Goal: Check status: Check status

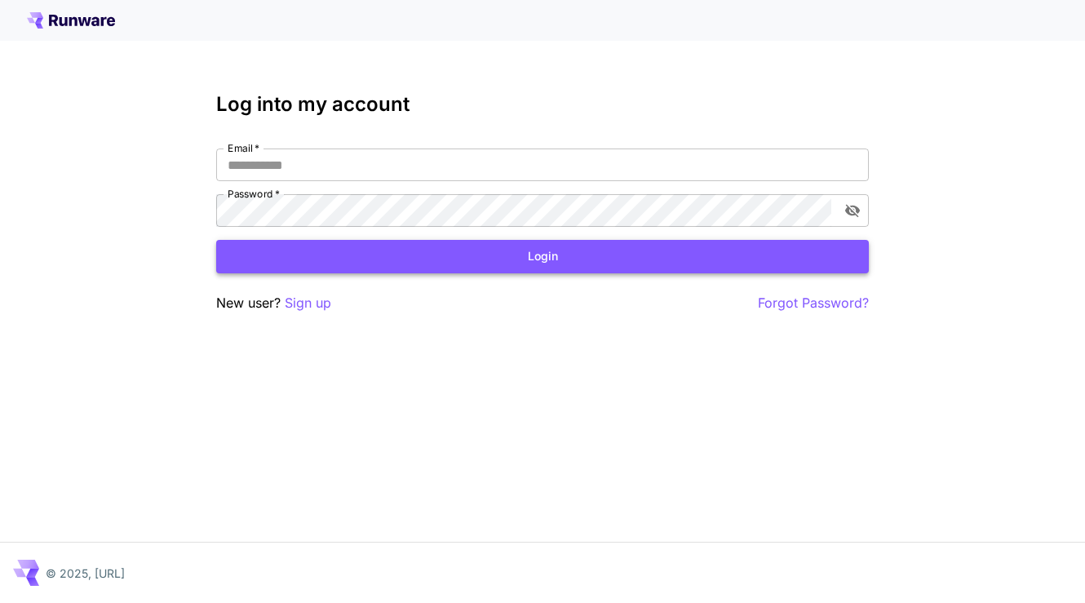
type input "**********"
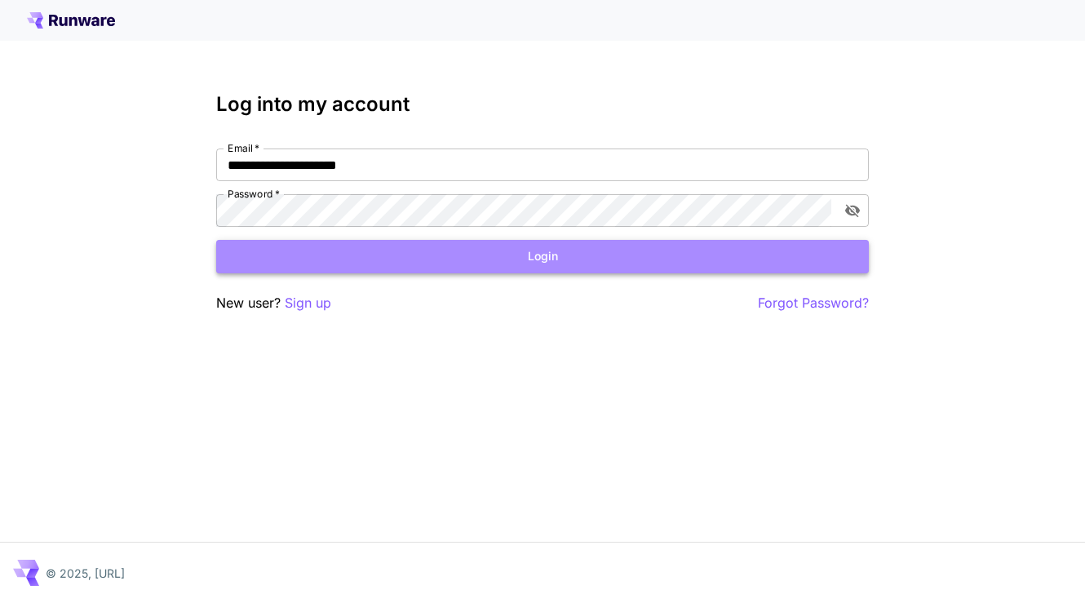
click at [583, 253] on button "Login" at bounding box center [542, 256] width 652 height 33
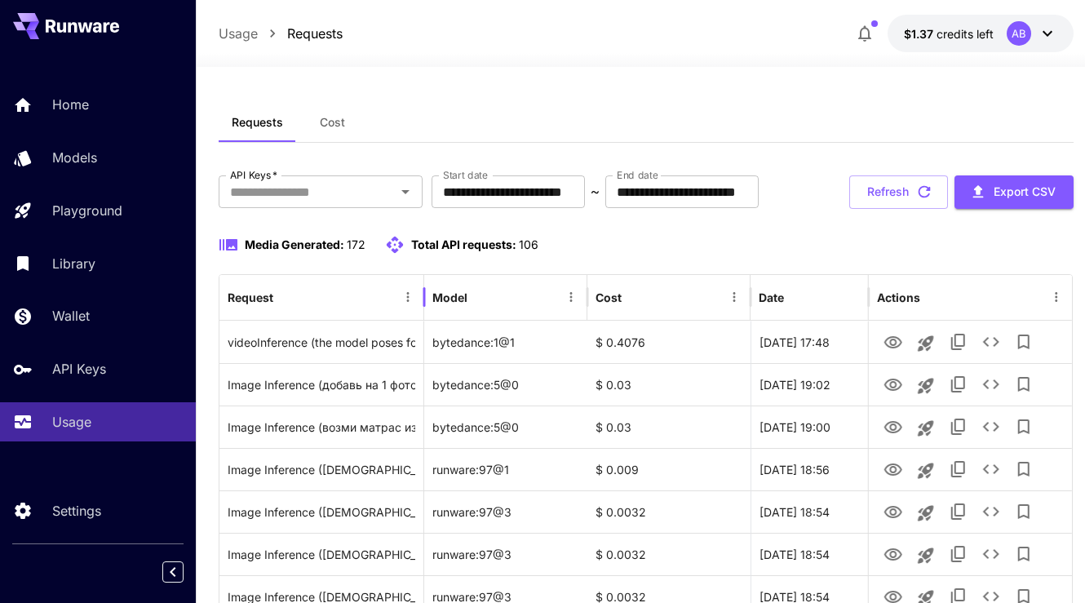
drag, startPoint x: 367, startPoint y: 293, endPoint x: 455, endPoint y: 285, distance: 88.4
click at [428, 285] on div at bounding box center [424, 297] width 8 height 46
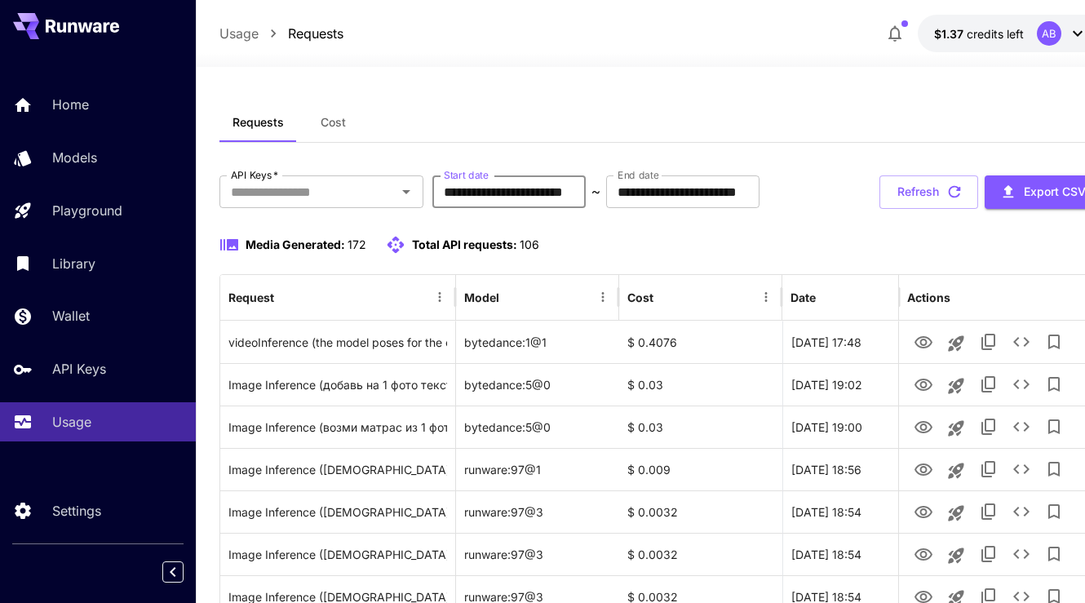
click at [569, 187] on input "**********" at bounding box center [508, 191] width 153 height 33
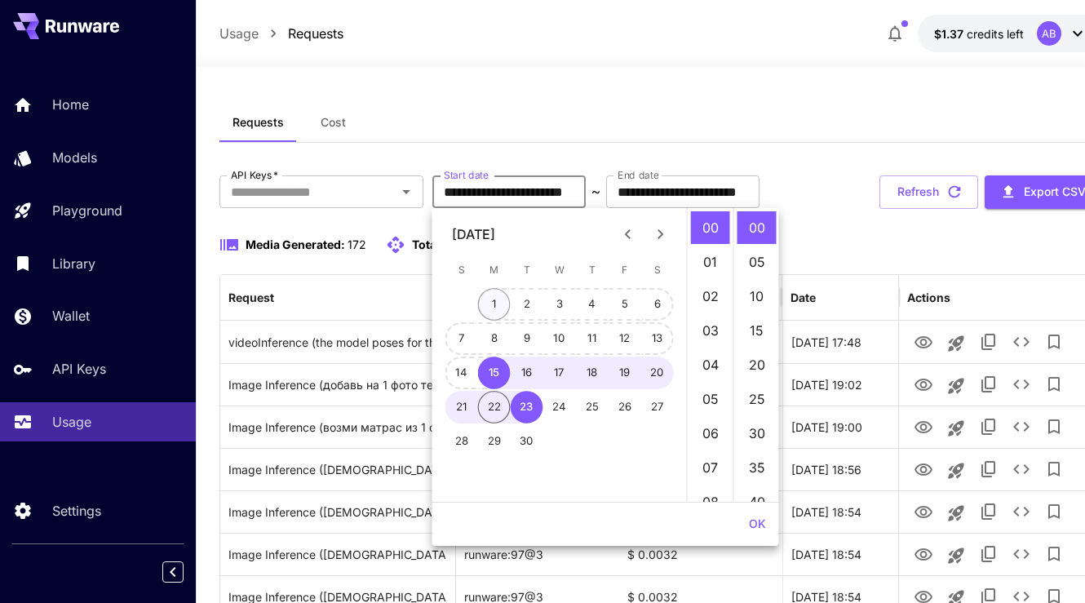
click at [502, 307] on button "1" at bounding box center [494, 304] width 33 height 33
type input "**********"
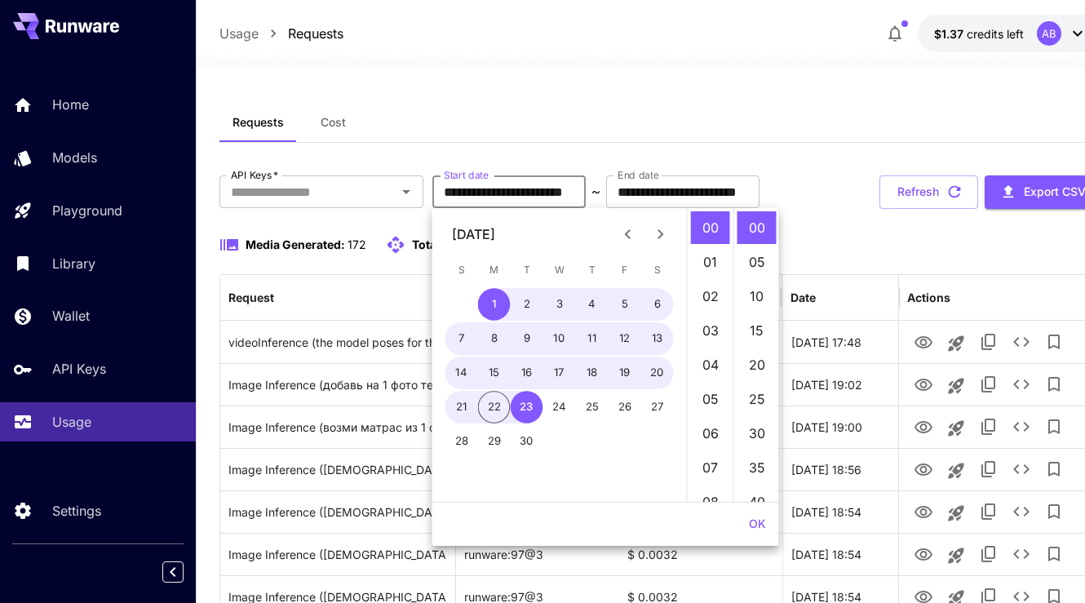
click at [757, 524] on button "OK" at bounding box center [757, 524] width 30 height 30
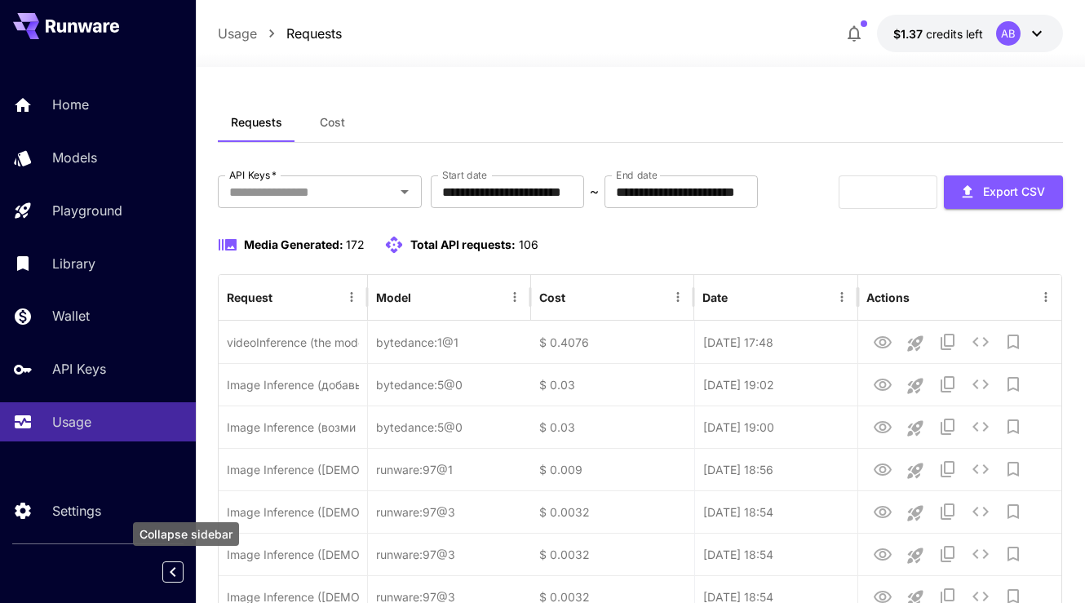
click at [171, 577] on icon "Collapse sidebar" at bounding box center [173, 572] width 20 height 20
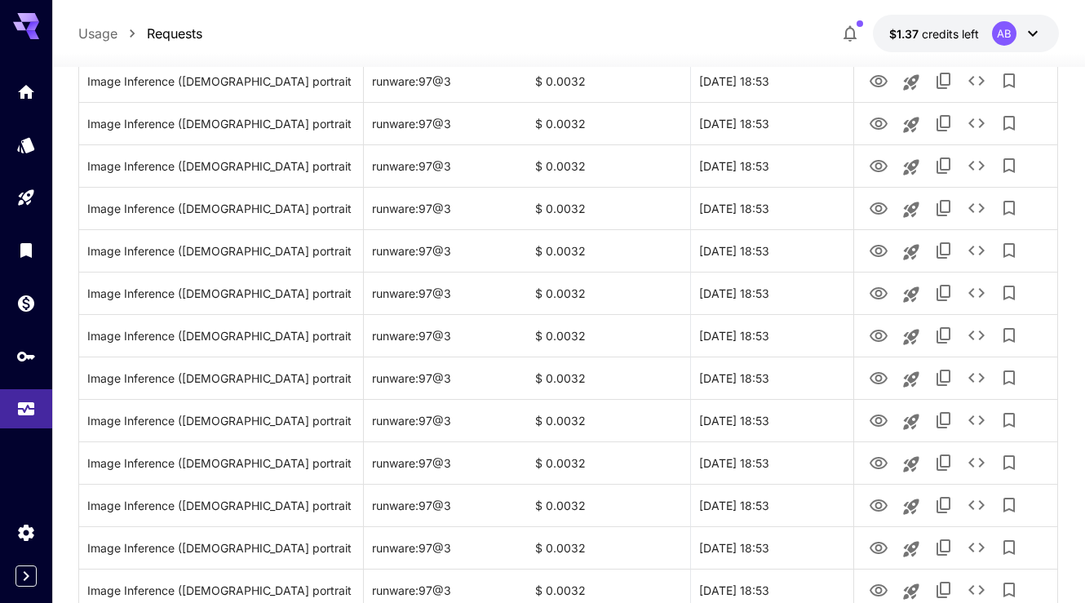
scroll to position [1931, 0]
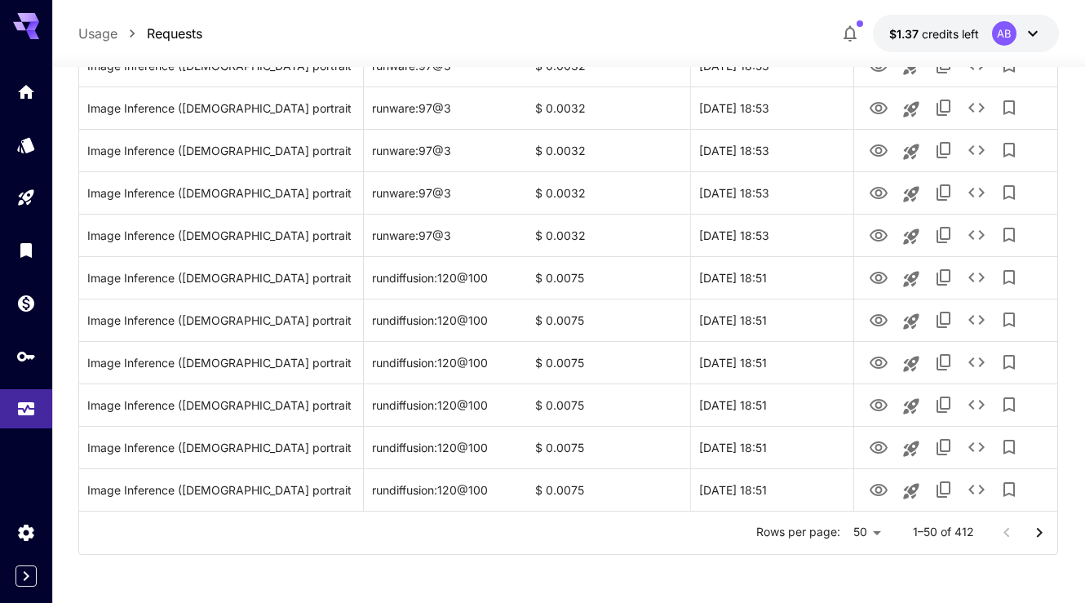
click at [1039, 529] on icon "Go to next page" at bounding box center [1040, 532] width 6 height 10
click at [1035, 534] on icon "Go to next page" at bounding box center [1039, 533] width 20 height 20
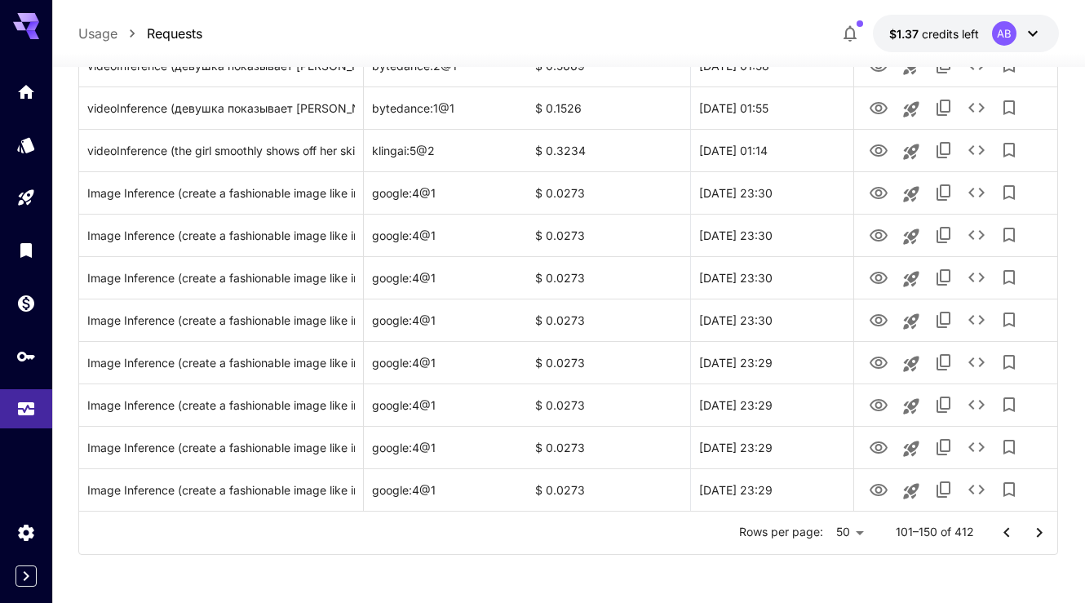
click at [1036, 533] on icon "Go to next page" at bounding box center [1039, 533] width 20 height 20
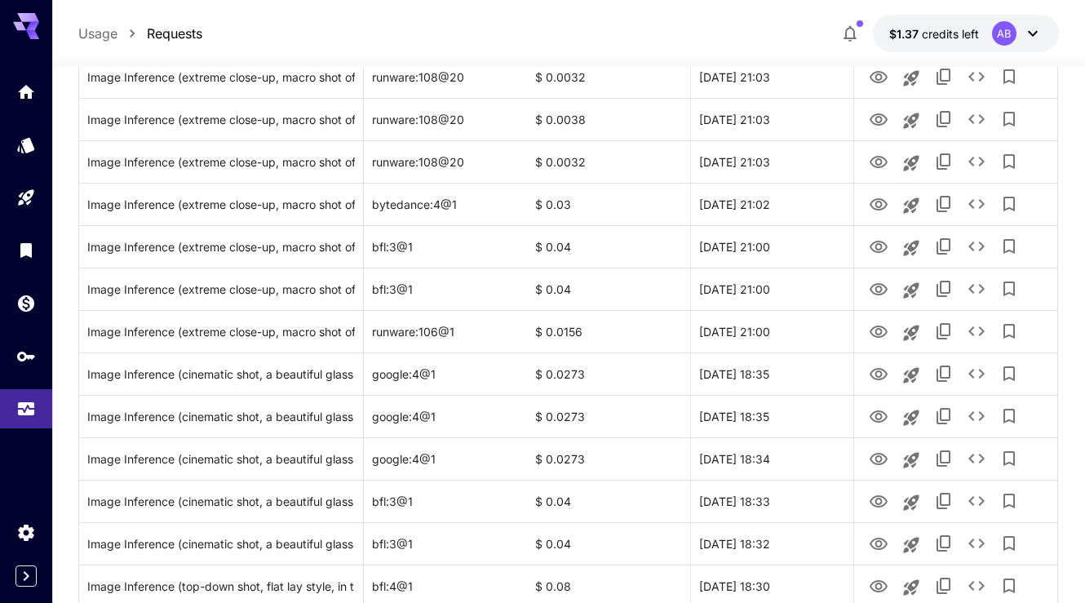
scroll to position [1922, 0]
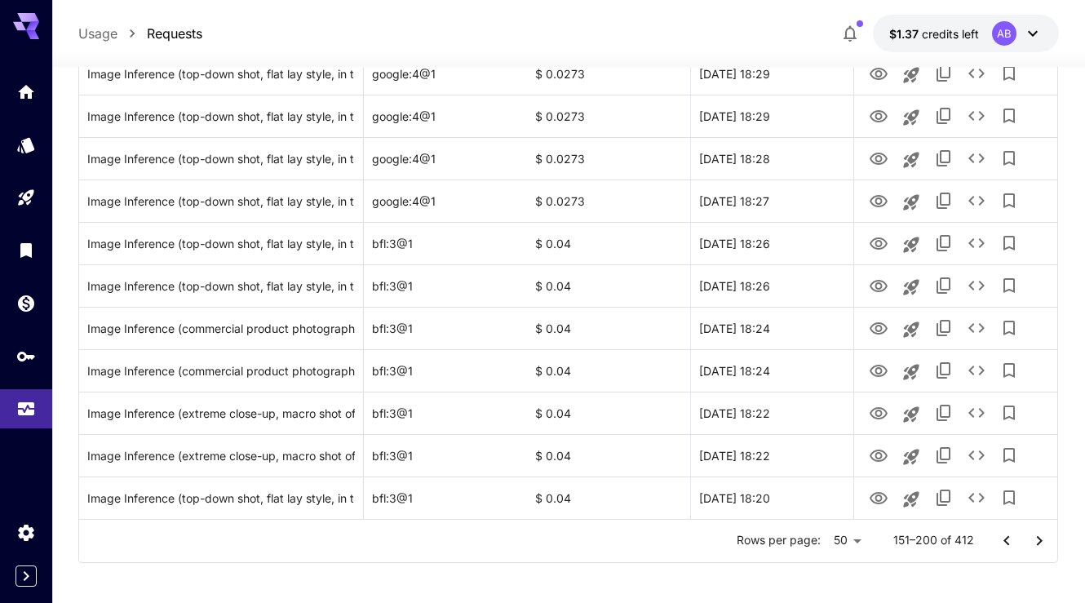
click at [1036, 520] on div "Rows per page: 50 ** 151–200 of 412" at bounding box center [568, 541] width 978 height 42
click at [1038, 540] on icon "Go to next page" at bounding box center [1039, 541] width 20 height 20
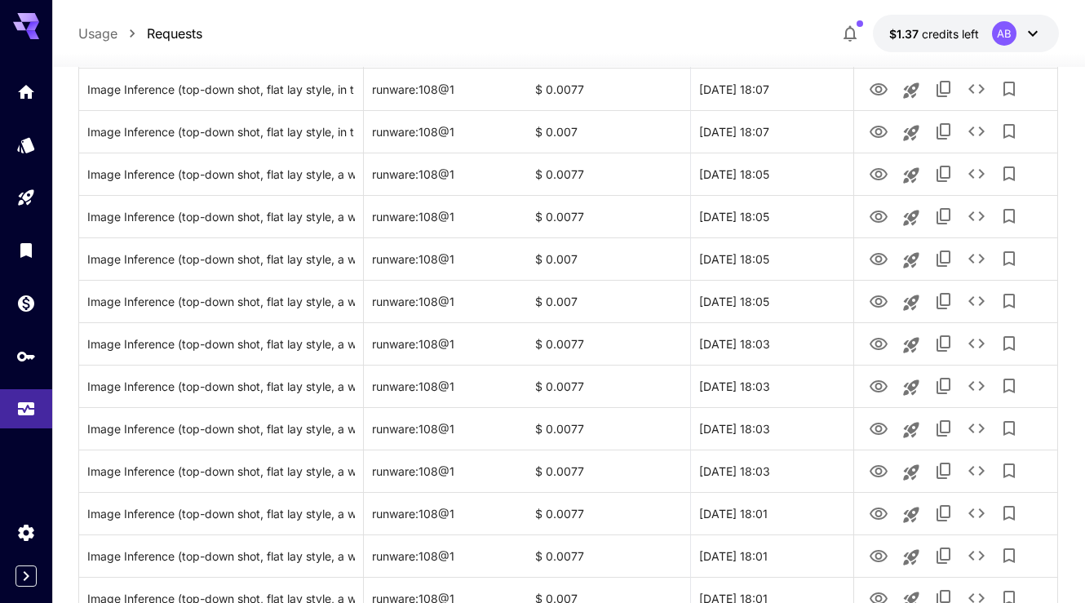
scroll to position [1931, 0]
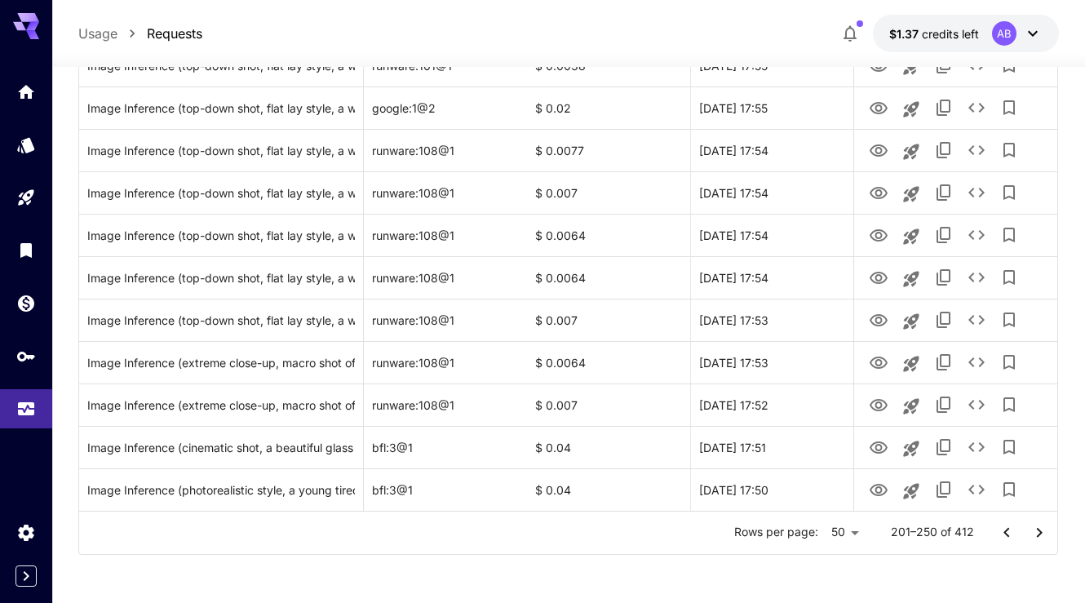
click at [1041, 532] on icon "Go to next page" at bounding box center [1040, 532] width 6 height 10
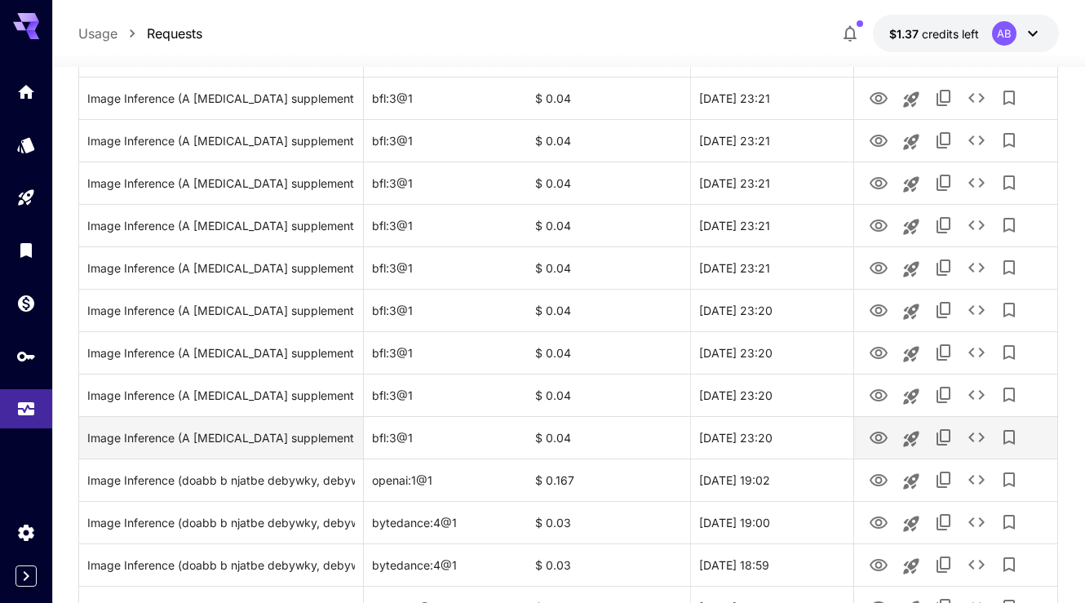
scroll to position [449, 0]
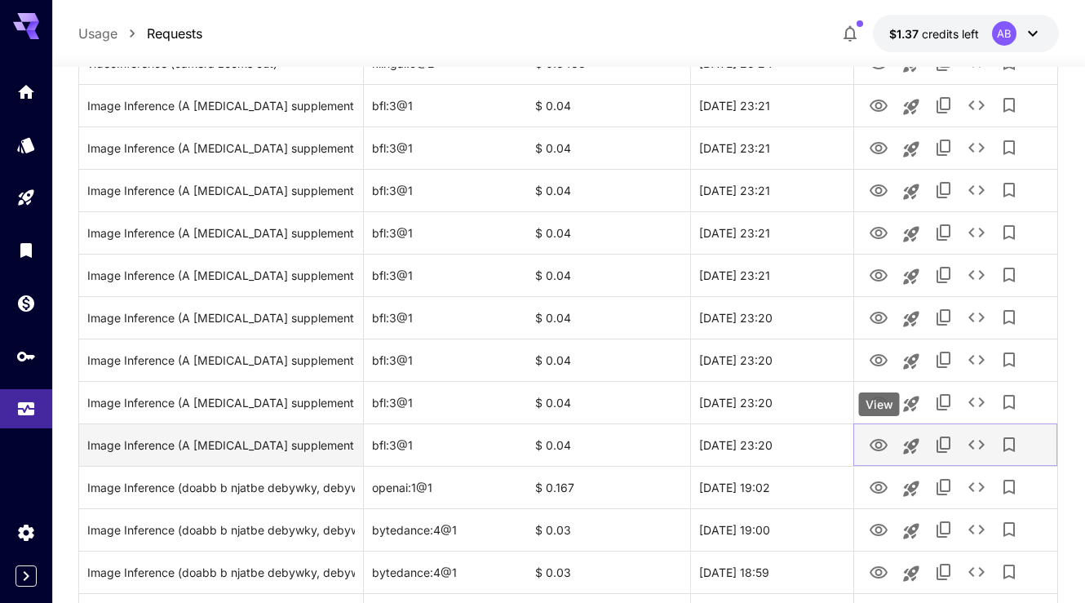
click at [878, 439] on icon "View" at bounding box center [878, 445] width 18 height 12
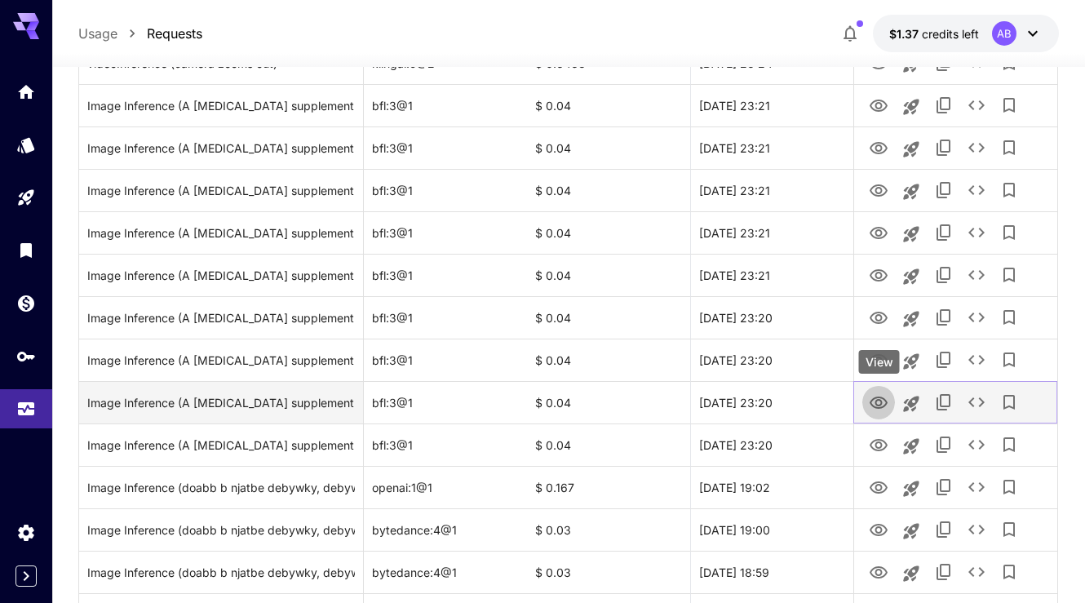
click at [875, 396] on icon "View" at bounding box center [879, 403] width 20 height 20
